Goal: Task Accomplishment & Management: Manage account settings

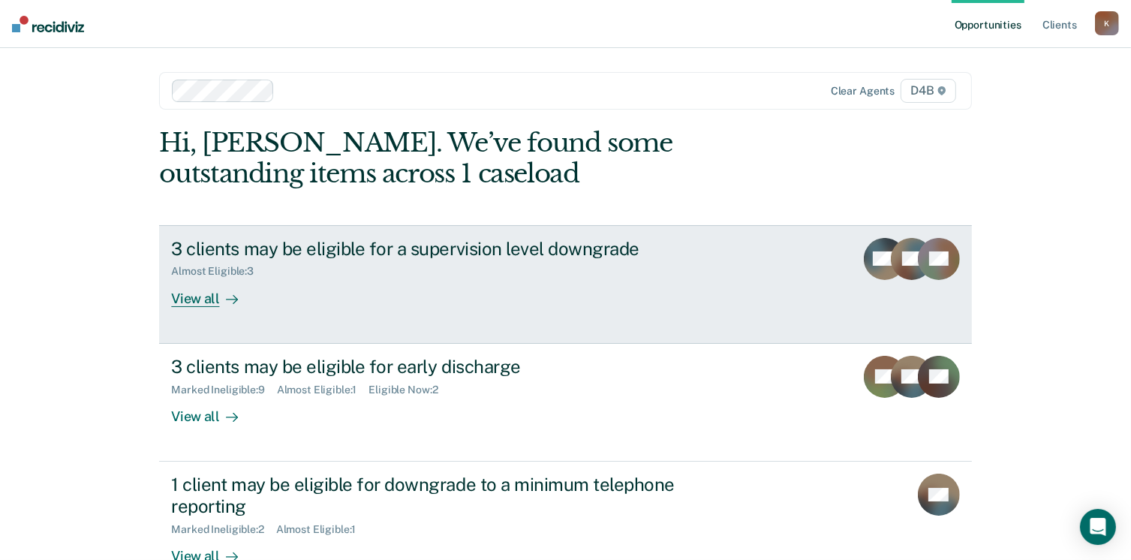
click at [504, 242] on div "3 clients may be eligible for a supervision level downgrade" at bounding box center [434, 249] width 527 height 22
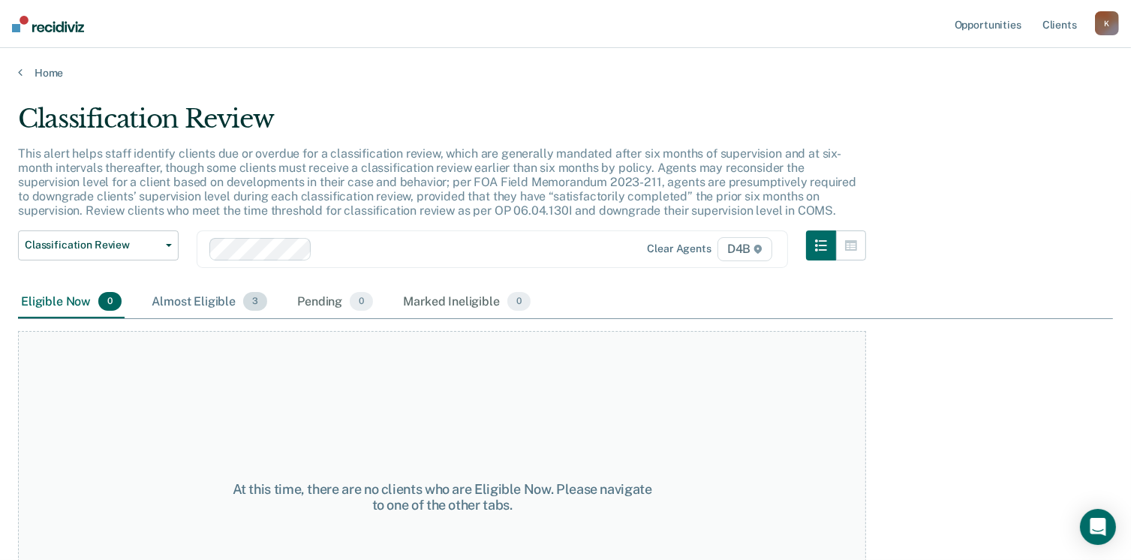
click at [185, 290] on div "Almost Eligible 3" at bounding box center [210, 302] width 122 height 33
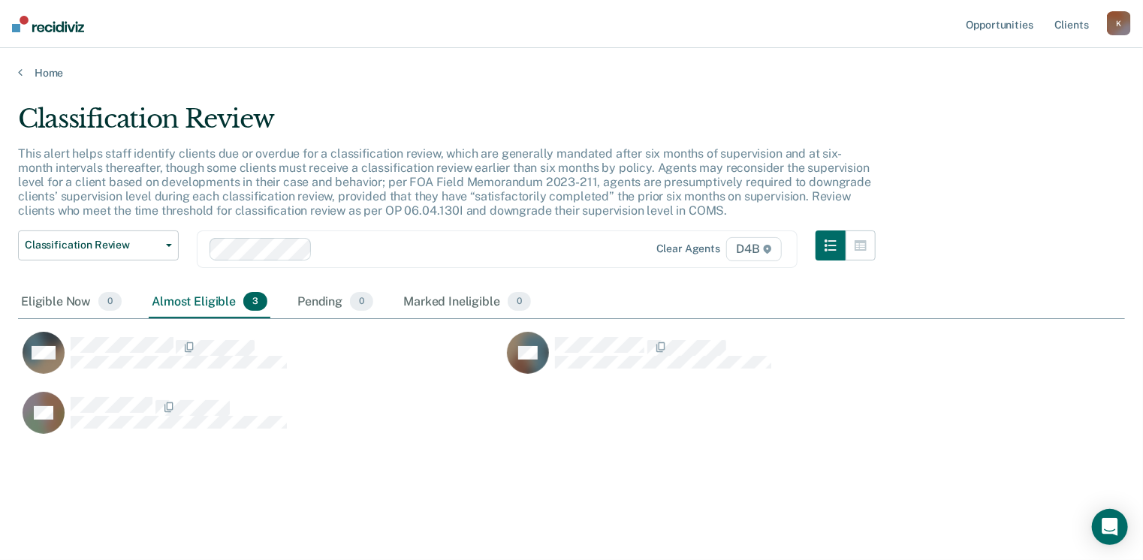
scroll to position [333, 1095]
click at [44, 73] on link "Home" at bounding box center [571, 73] width 1107 height 14
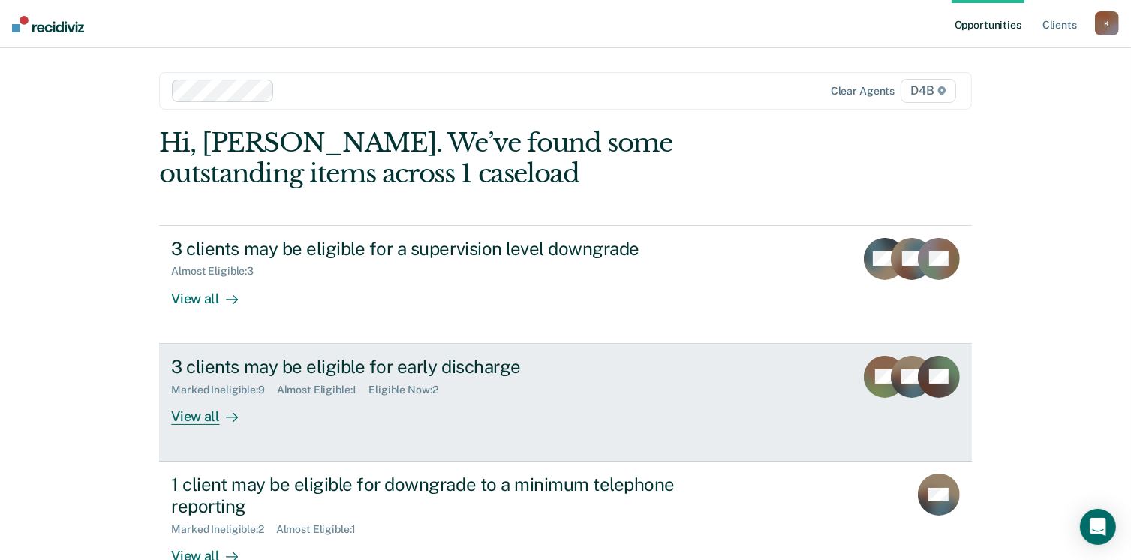
click at [397, 367] on div "3 clients may be eligible for early discharge" at bounding box center [434, 367] width 527 height 22
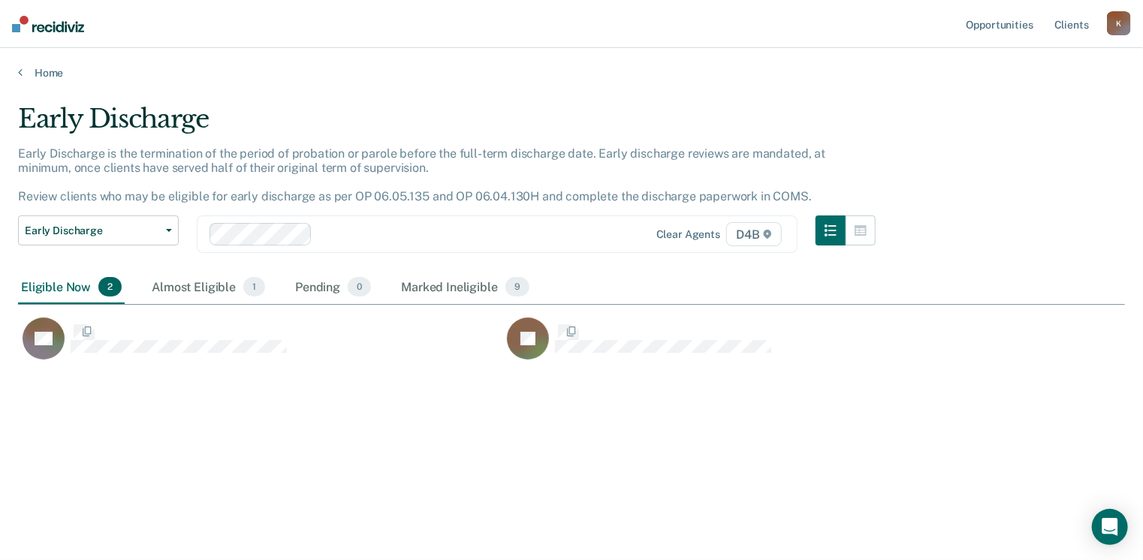
scroll to position [333, 1095]
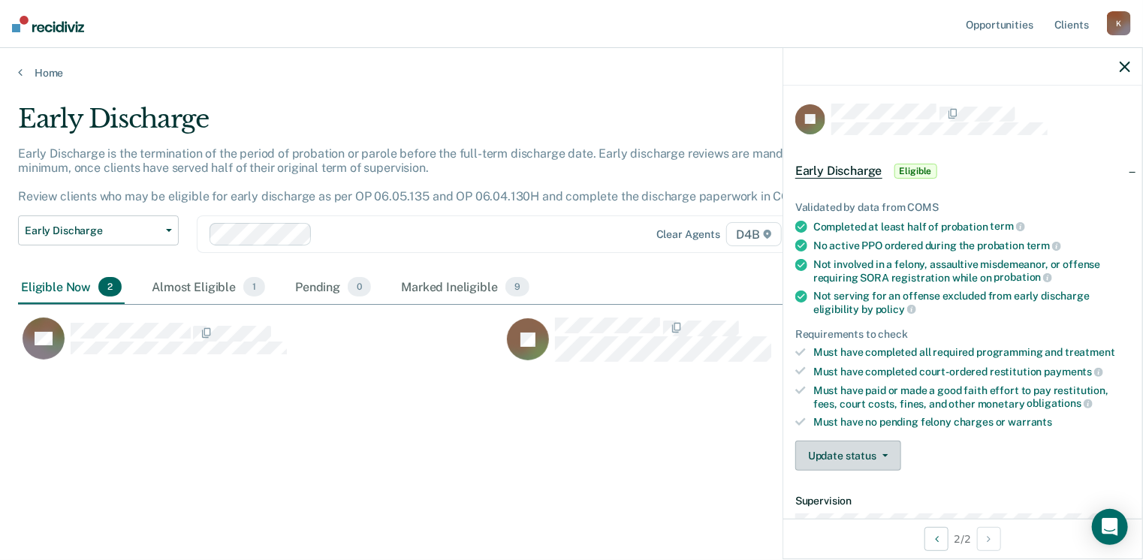
click at [834, 463] on button "Update status" at bounding box center [848, 456] width 106 height 30
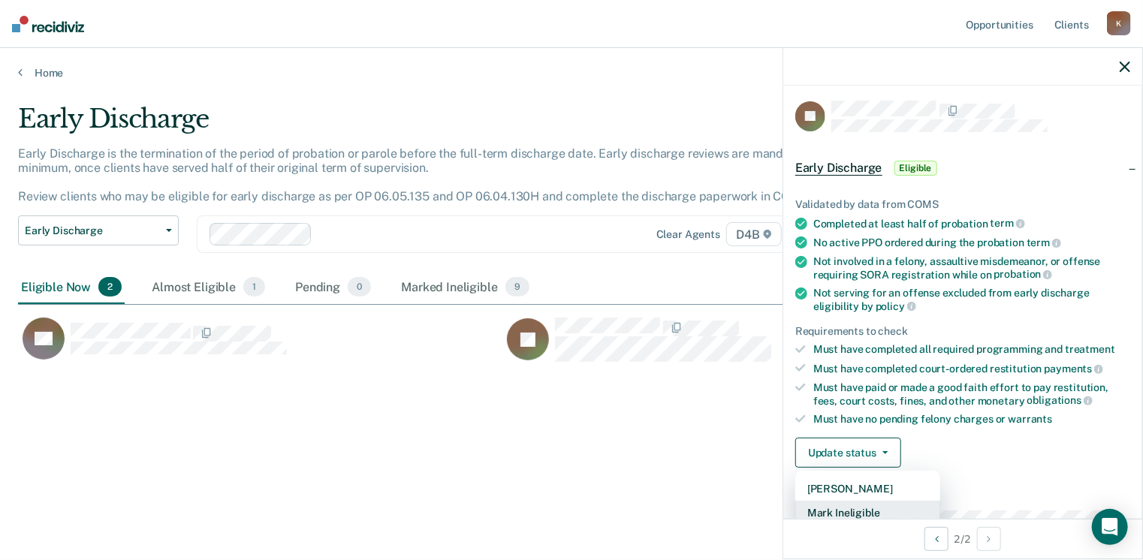
click at [848, 505] on button "Mark Ineligible" at bounding box center [867, 513] width 145 height 24
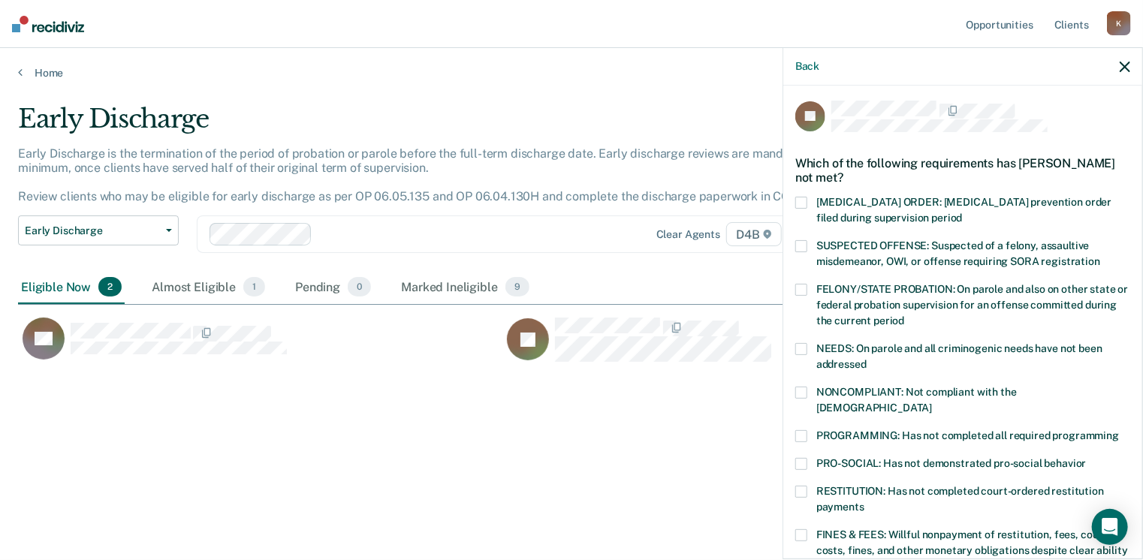
click at [800, 529] on span at bounding box center [801, 535] width 12 height 12
click at [846, 559] on input "FINES & FEES: Willful nonpayment of restitution, fees, court costs, fines, and …" at bounding box center [846, 561] width 0 height 0
click at [804, 486] on span at bounding box center [801, 492] width 12 height 12
click at [864, 501] on input "RESTITUTION: Has not completed court-ordered restitution payments" at bounding box center [864, 501] width 0 height 0
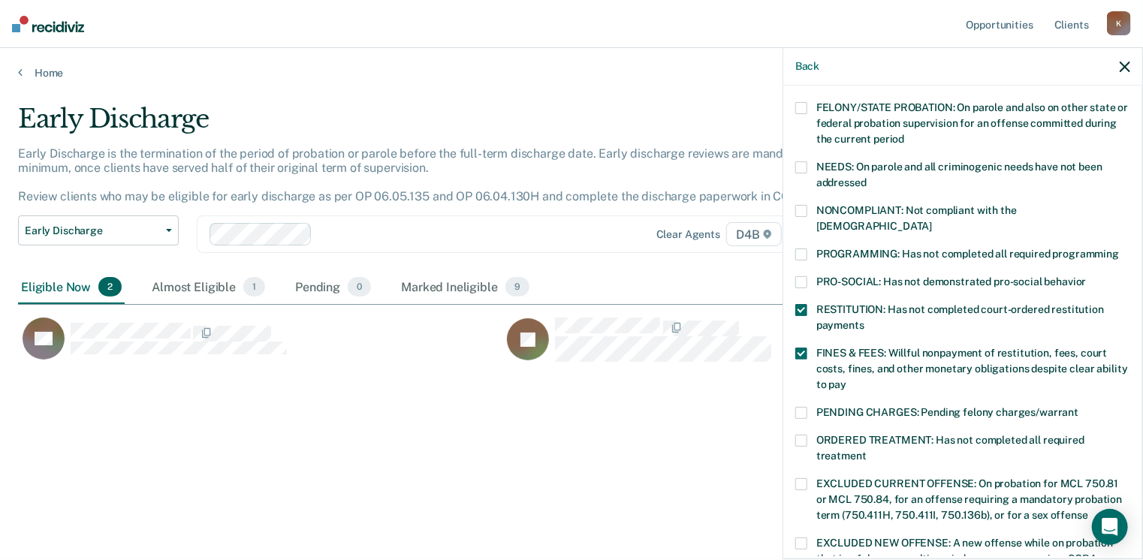
scroll to position [447, 0]
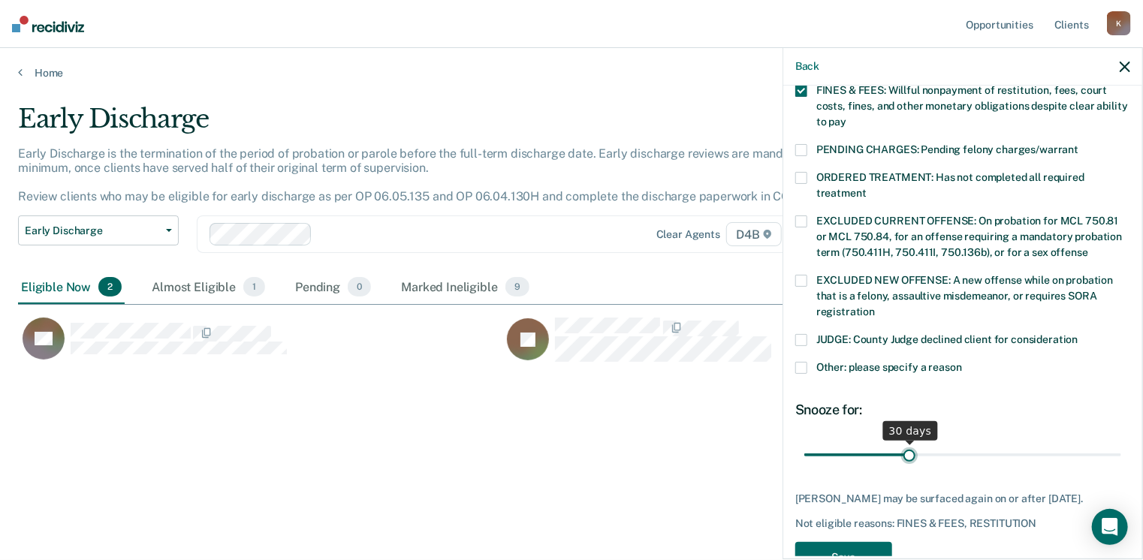
click at [901, 442] on input "range" at bounding box center [962, 455] width 317 height 26
drag, startPoint x: 903, startPoint y: 439, endPoint x: 1122, endPoint y: 445, distance: 219.3
type input "90"
click at [1121, 445] on input "range" at bounding box center [962, 455] width 317 height 26
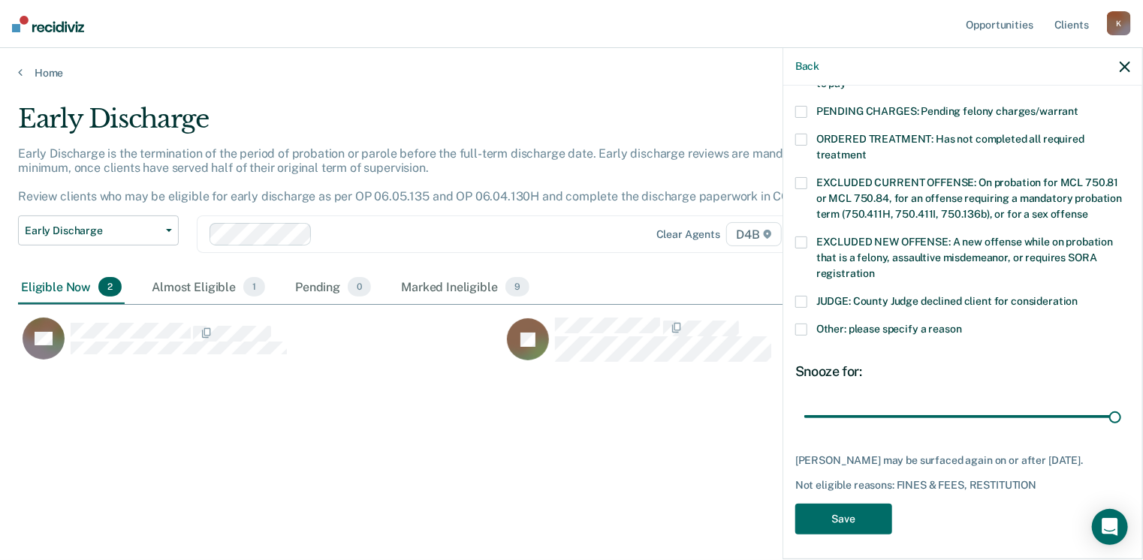
click at [801, 324] on span at bounding box center [801, 330] width 12 height 12
click at [962, 324] on input "Other: please specify a reason" at bounding box center [962, 324] width 0 height 0
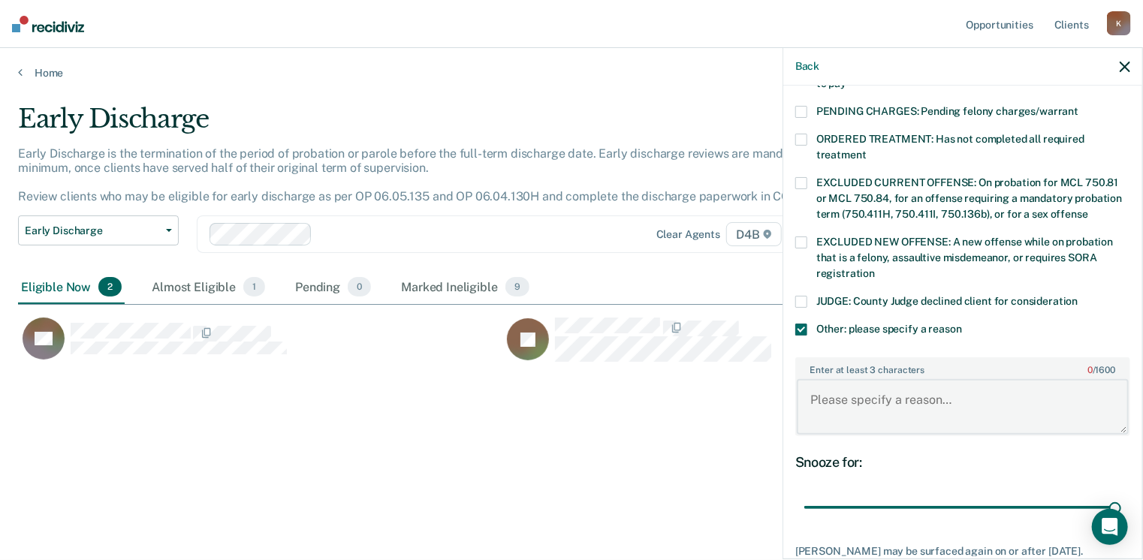
click at [833, 379] on textarea "Enter at least 3 characters 0 / 1600" at bounding box center [962, 407] width 332 height 56
type textarea "[PERSON_NAME] has been unemployed and has not made any payments in months."
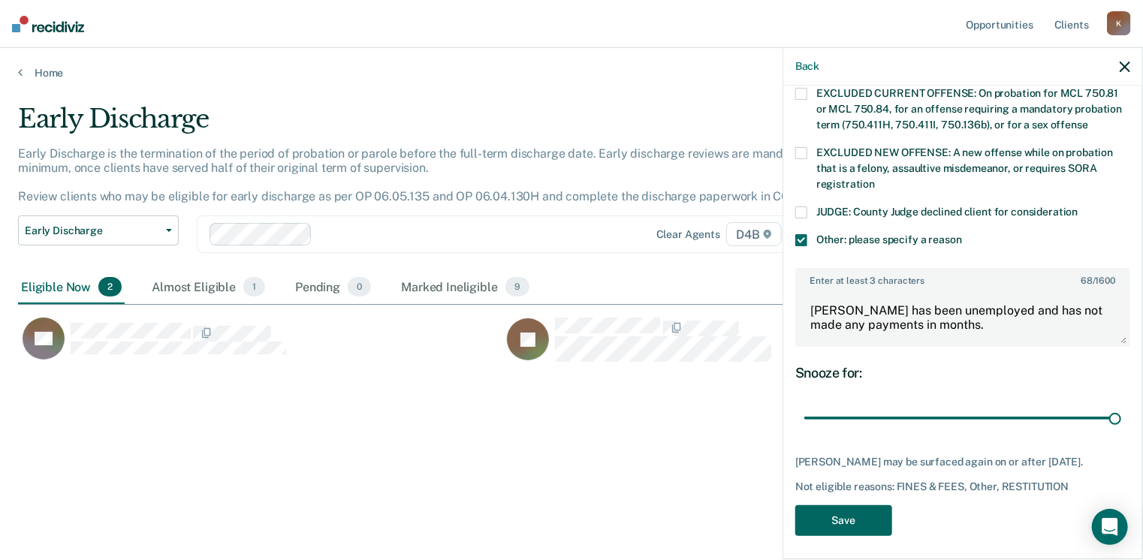
click at [854, 522] on button "Save" at bounding box center [843, 520] width 97 height 31
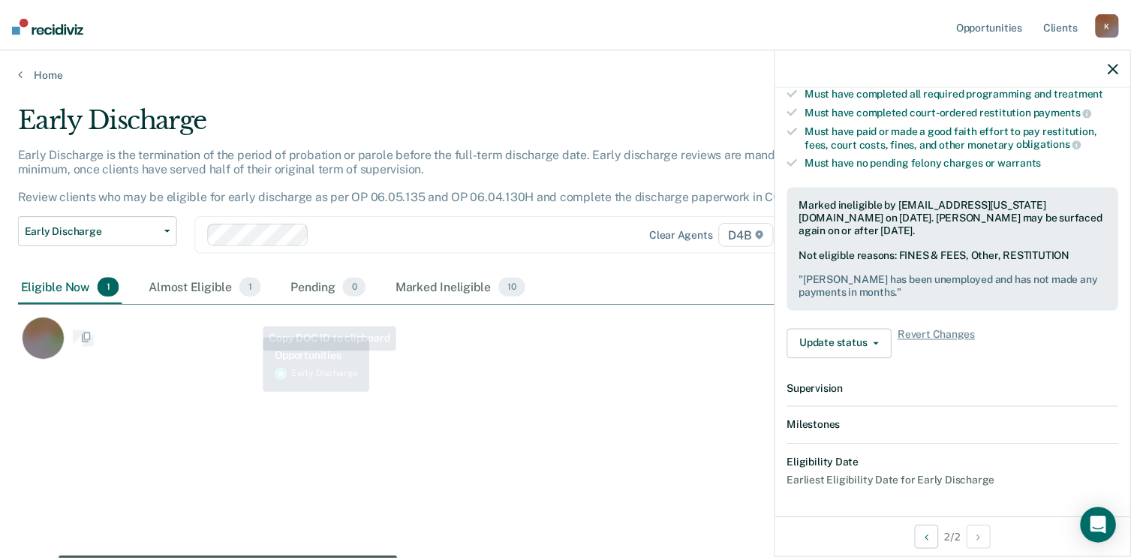
scroll to position [426, 0]
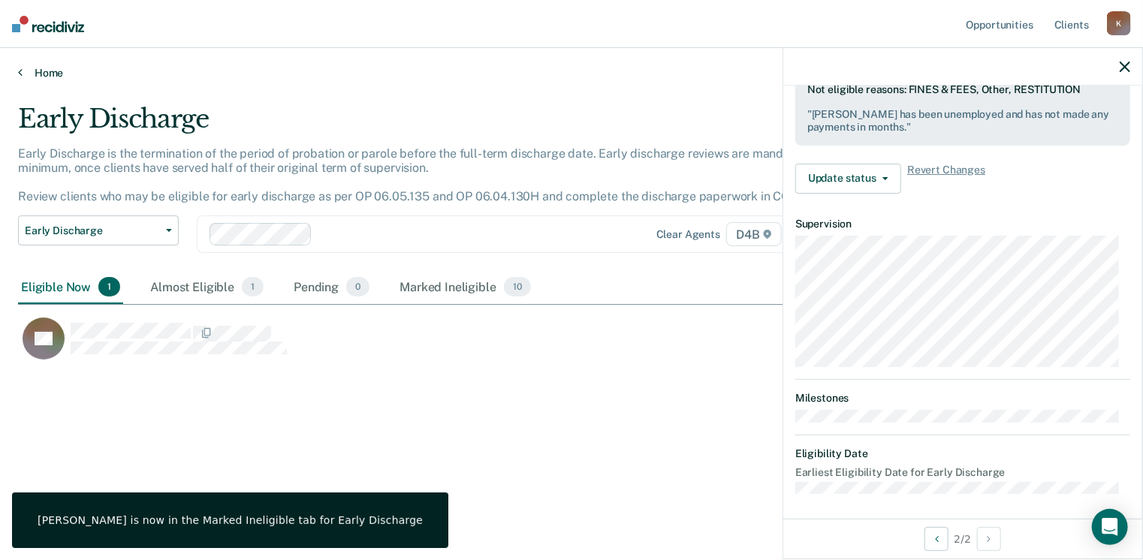
click at [30, 68] on link "Home" at bounding box center [571, 73] width 1107 height 14
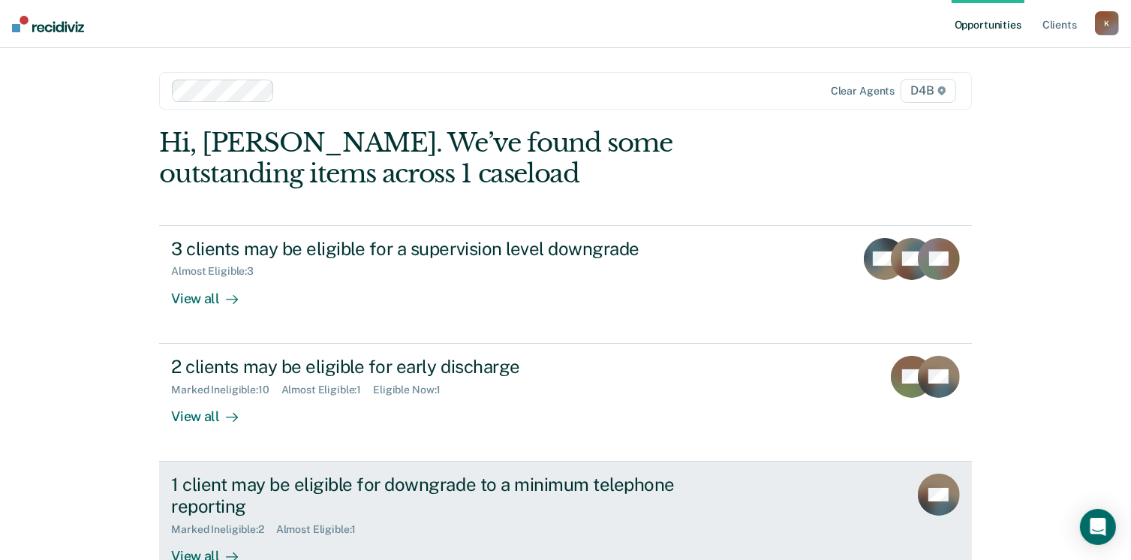
click at [408, 477] on div "1 client may be eligible for downgrade to a minimum telephone reporting" at bounding box center [434, 496] width 527 height 44
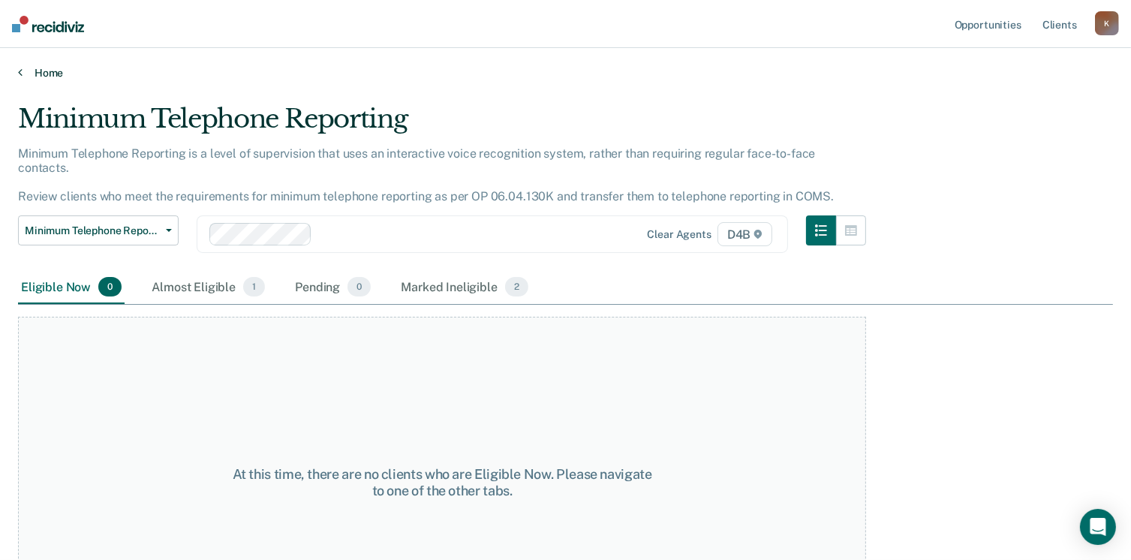
click at [50, 70] on link "Home" at bounding box center [565, 73] width 1095 height 14
